Goal: Check status: Check status

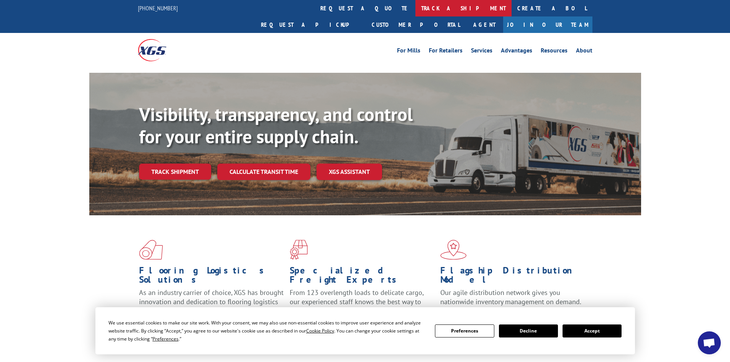
click at [415, 8] on link "track a shipment" at bounding box center [463, 8] width 96 height 16
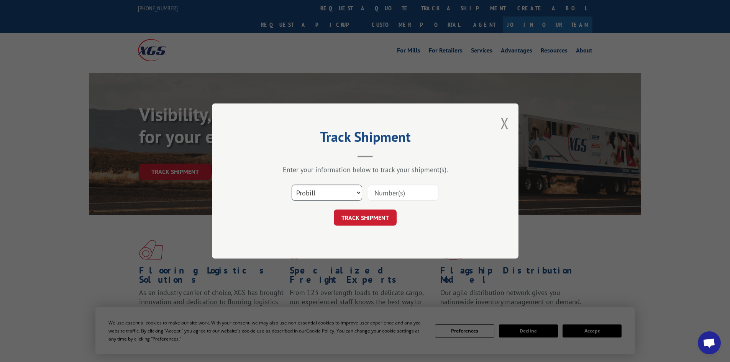
click at [360, 194] on select "Select category... Probill BOL PO" at bounding box center [326, 193] width 70 height 16
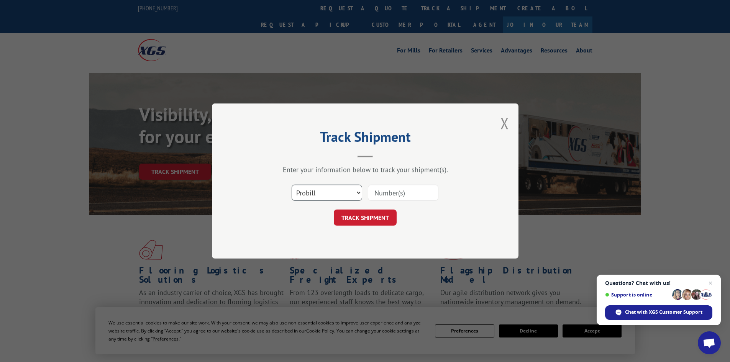
select select "bol"
click at [291, 185] on select "Select category... Probill BOL PO" at bounding box center [326, 193] width 70 height 16
click at [380, 190] on input at bounding box center [403, 193] width 70 height 16
paste input "5246851"
type input "5246851"
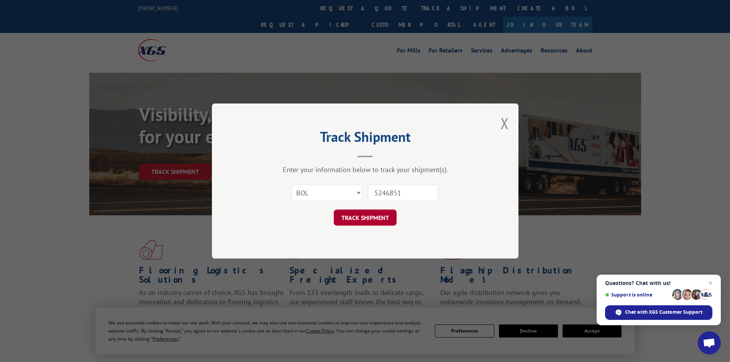
click at [372, 215] on button "TRACK SHIPMENT" at bounding box center [365, 218] width 63 height 16
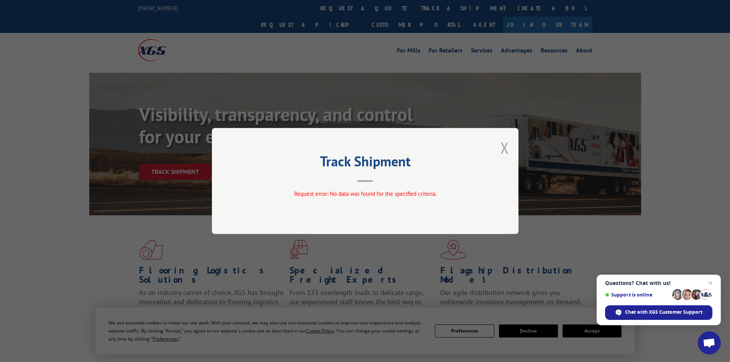
click at [503, 151] on button "Close modal" at bounding box center [504, 148] width 8 height 20
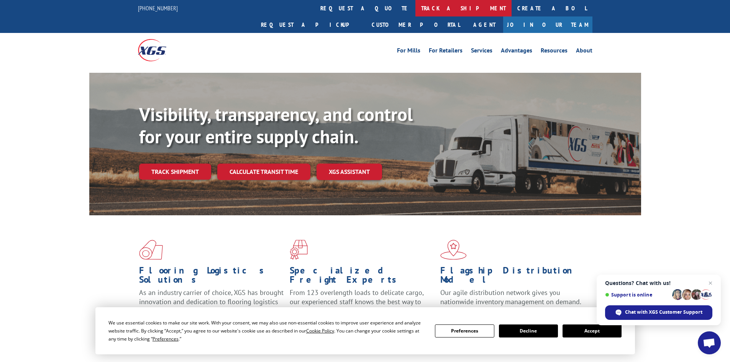
click at [415, 6] on link "track a shipment" at bounding box center [463, 8] width 96 height 16
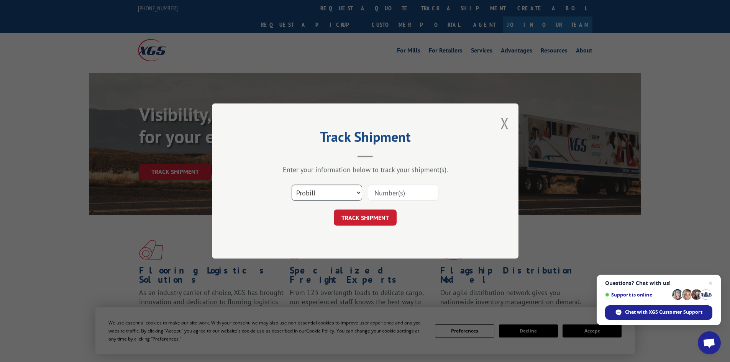
drag, startPoint x: 360, startPoint y: 192, endPoint x: 353, endPoint y: 193, distance: 7.2
click at [360, 192] on select "Select category... Probill BOL PO" at bounding box center [326, 193] width 70 height 16
select select "bol"
click at [291, 185] on select "Select category... Probill BOL PO" at bounding box center [326, 193] width 70 height 16
click at [382, 190] on input at bounding box center [403, 193] width 70 height 16
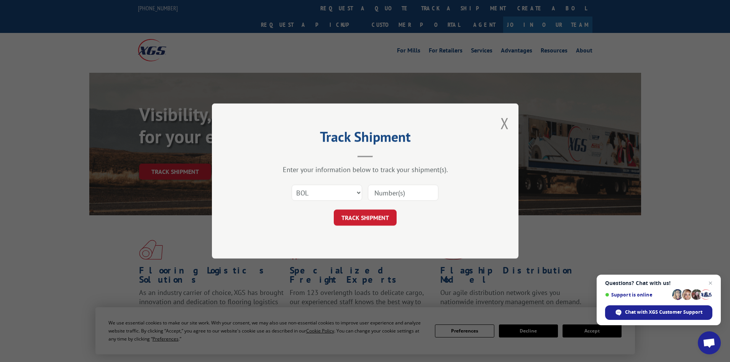
paste input "5246851"
type input "5246851"
click at [362, 216] on button "TRACK SHIPMENT" at bounding box center [365, 218] width 63 height 16
